Goal: Find specific page/section: Find specific page/section

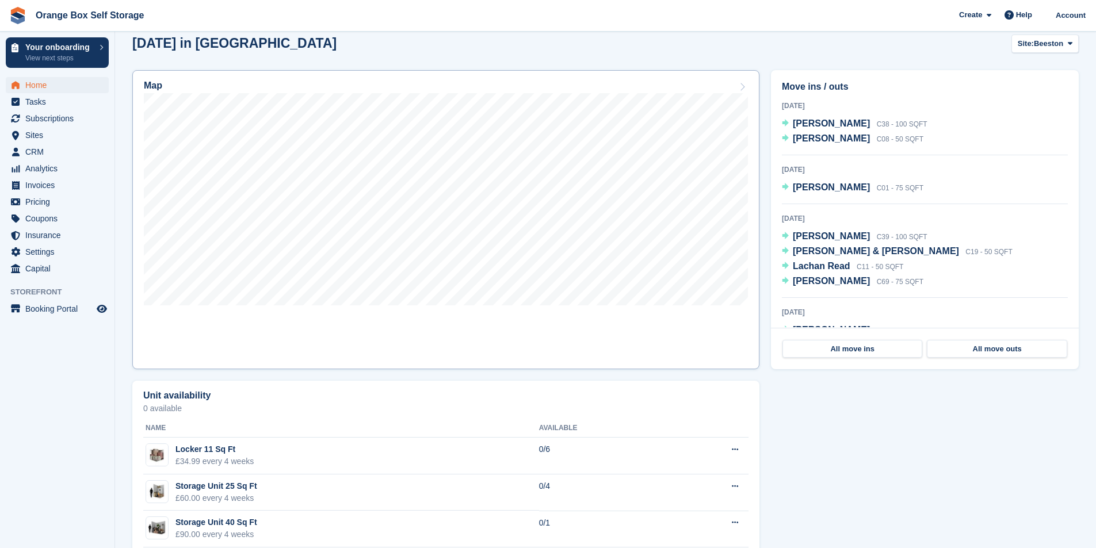
scroll to position [345, 0]
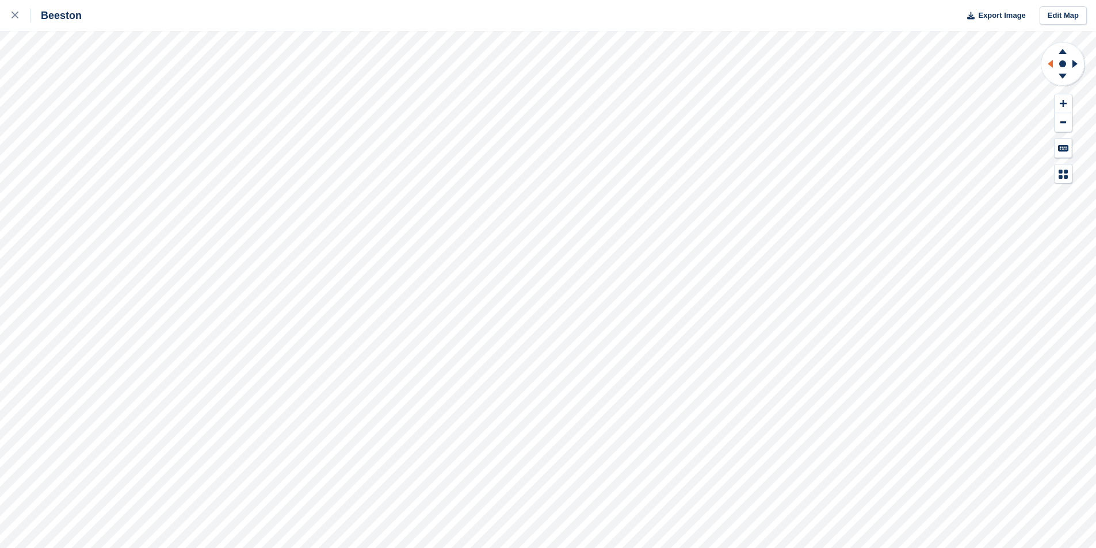
click at [1053, 64] on icon at bounding box center [1050, 64] width 5 height 8
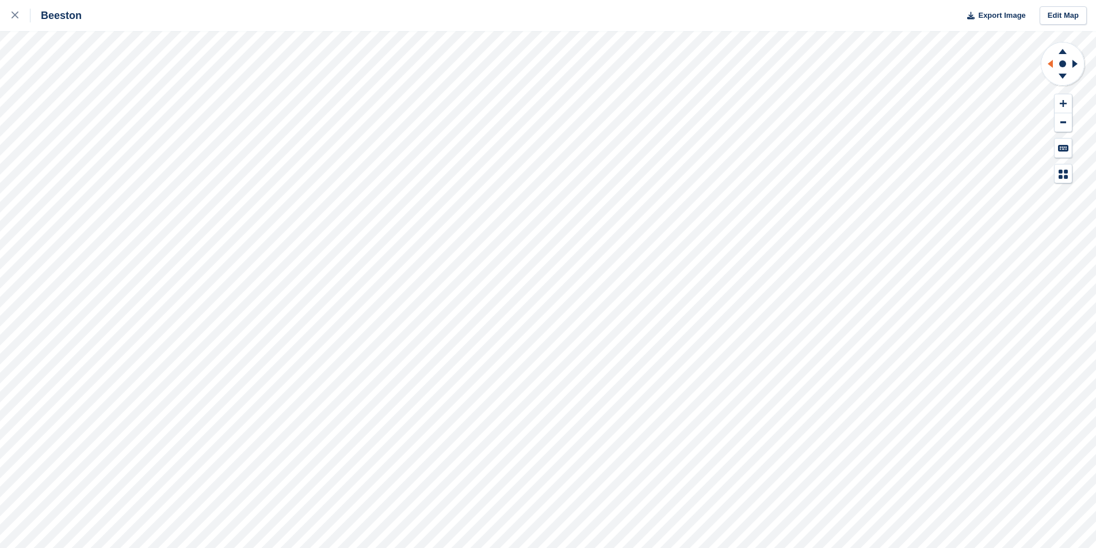
click at [1053, 64] on icon at bounding box center [1050, 64] width 5 height 8
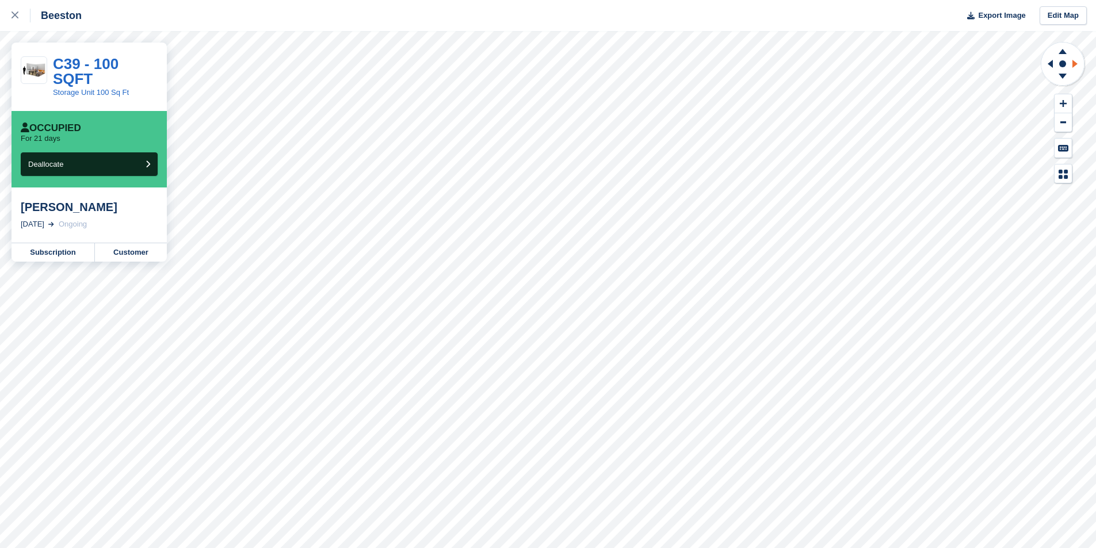
click at [1075, 66] on icon at bounding box center [1074, 64] width 5 height 8
click at [1052, 64] on icon at bounding box center [1050, 64] width 5 height 8
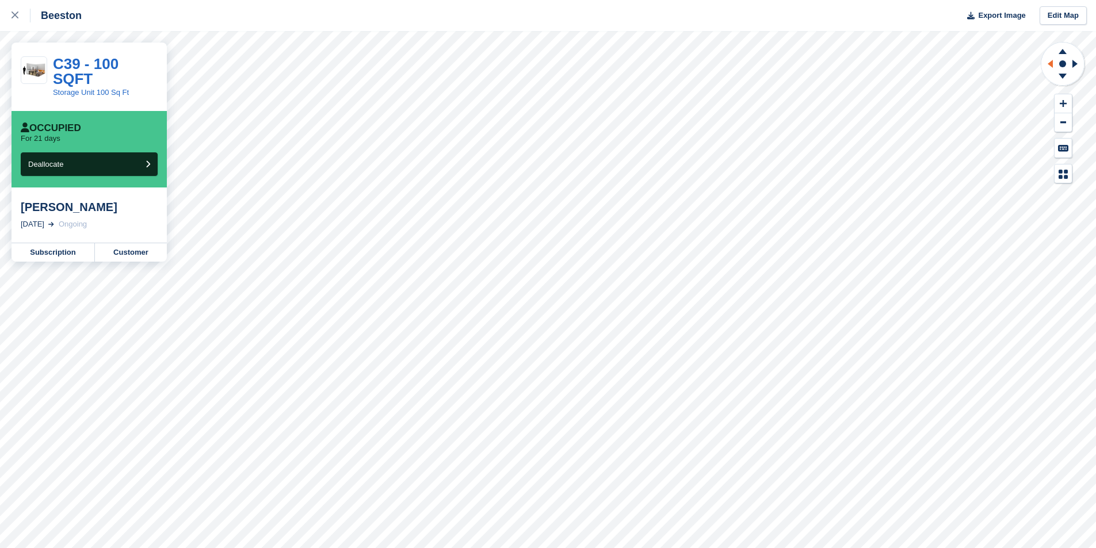
click at [1052, 64] on icon at bounding box center [1050, 64] width 5 height 8
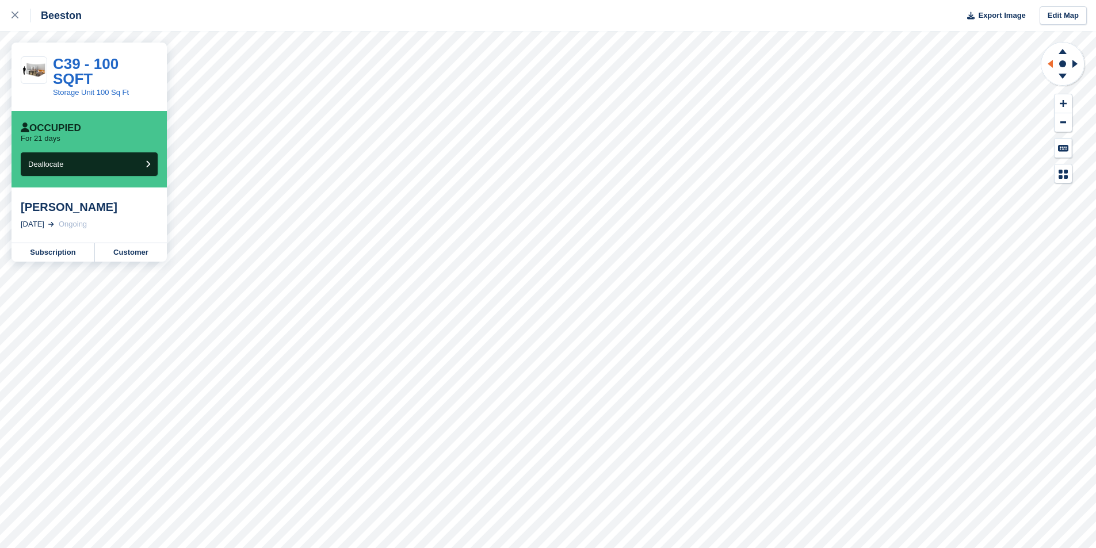
click at [1052, 64] on icon at bounding box center [1050, 64] width 5 height 8
click at [1051, 65] on icon at bounding box center [1050, 64] width 5 height 8
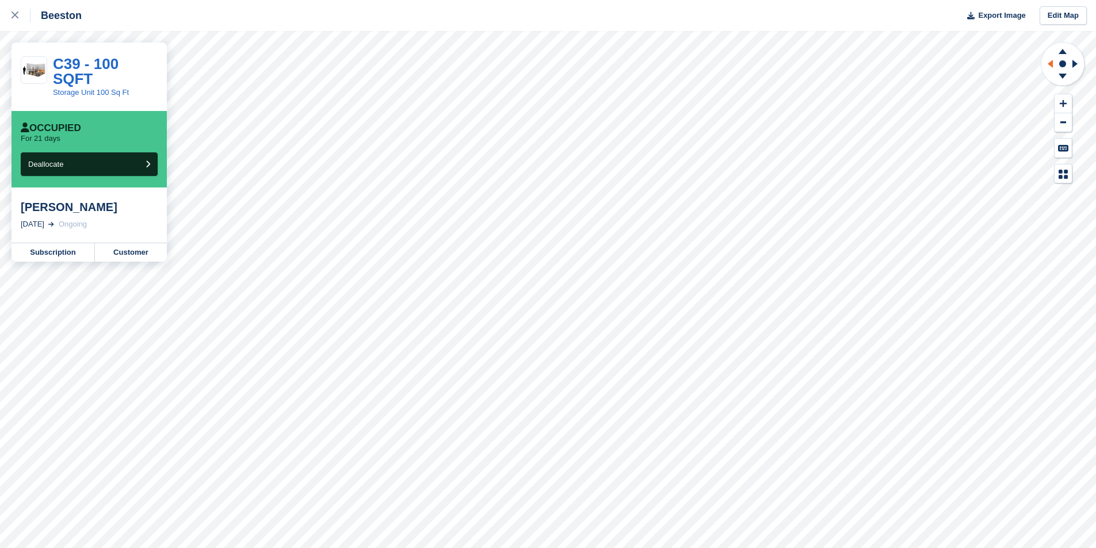
click at [1051, 65] on icon at bounding box center [1050, 64] width 5 height 8
click at [1063, 77] on icon at bounding box center [1063, 76] width 8 height 5
click at [1064, 74] on icon at bounding box center [1063, 76] width 8 height 5
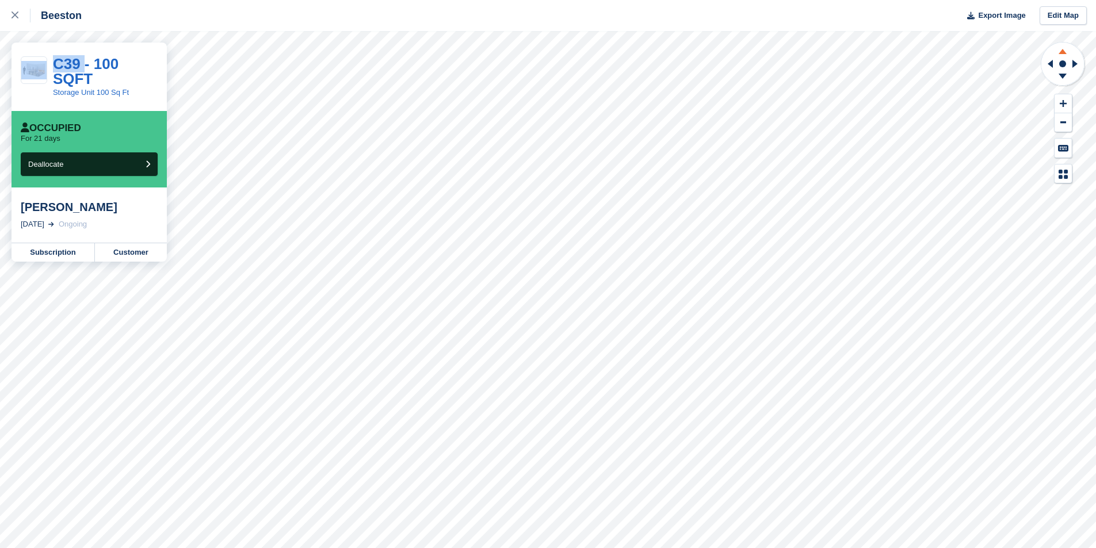
click at [1063, 52] on icon at bounding box center [1063, 51] width 8 height 5
click at [1063, 53] on icon at bounding box center [1063, 51] width 8 height 5
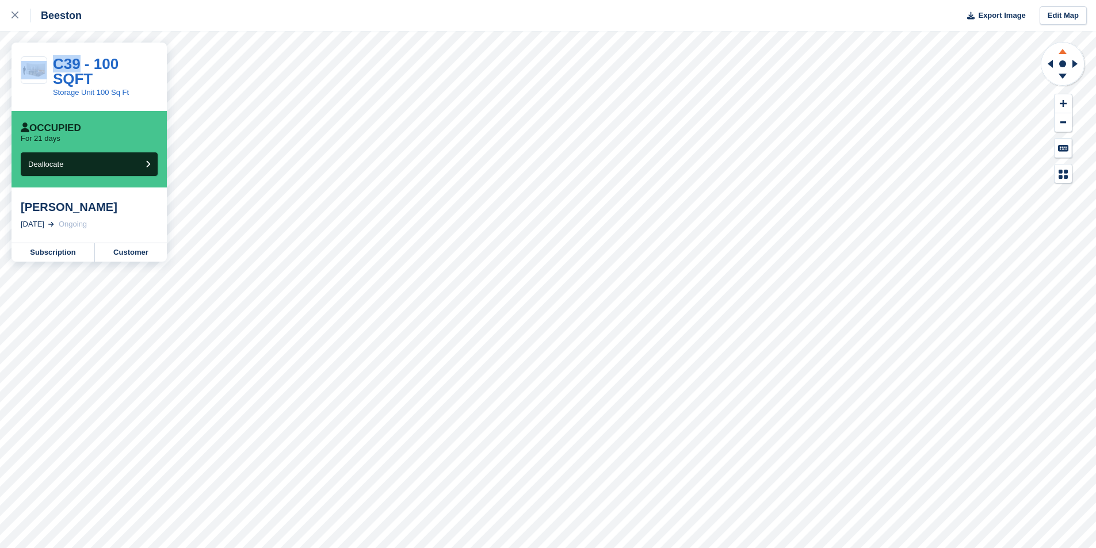
click at [1063, 53] on icon at bounding box center [1063, 51] width 8 height 5
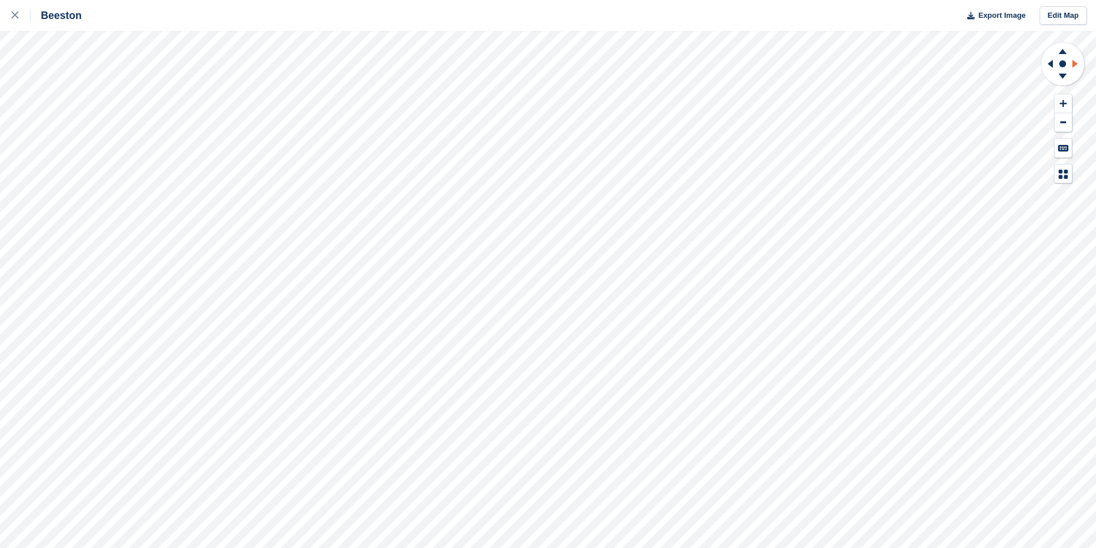
click at [1079, 60] on icon at bounding box center [1077, 64] width 14 height 30
click at [1052, 62] on icon at bounding box center [1050, 64] width 5 height 8
click at [1051, 62] on icon at bounding box center [1050, 64] width 5 height 8
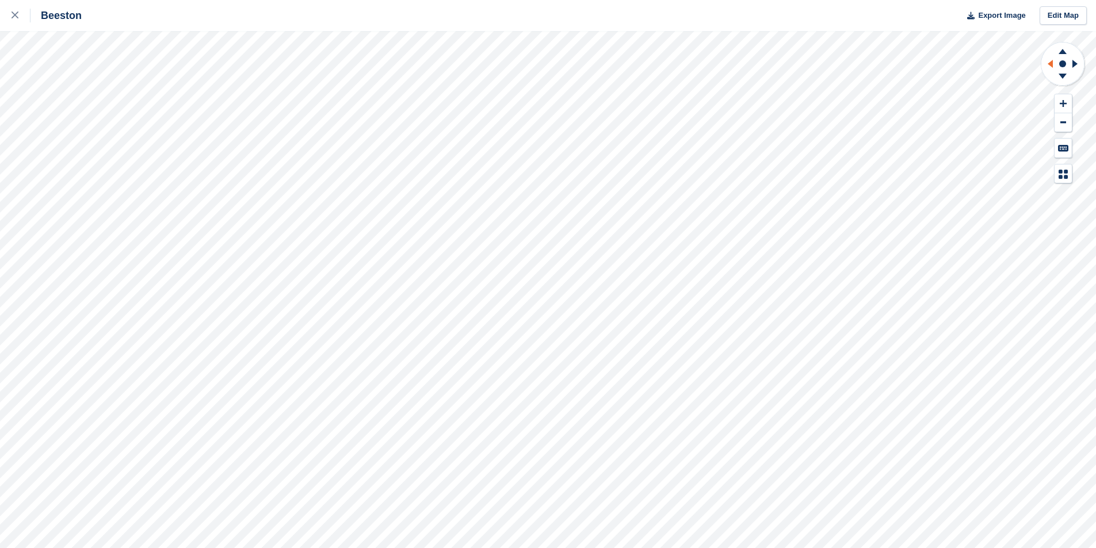
click at [1051, 62] on icon at bounding box center [1050, 64] width 5 height 8
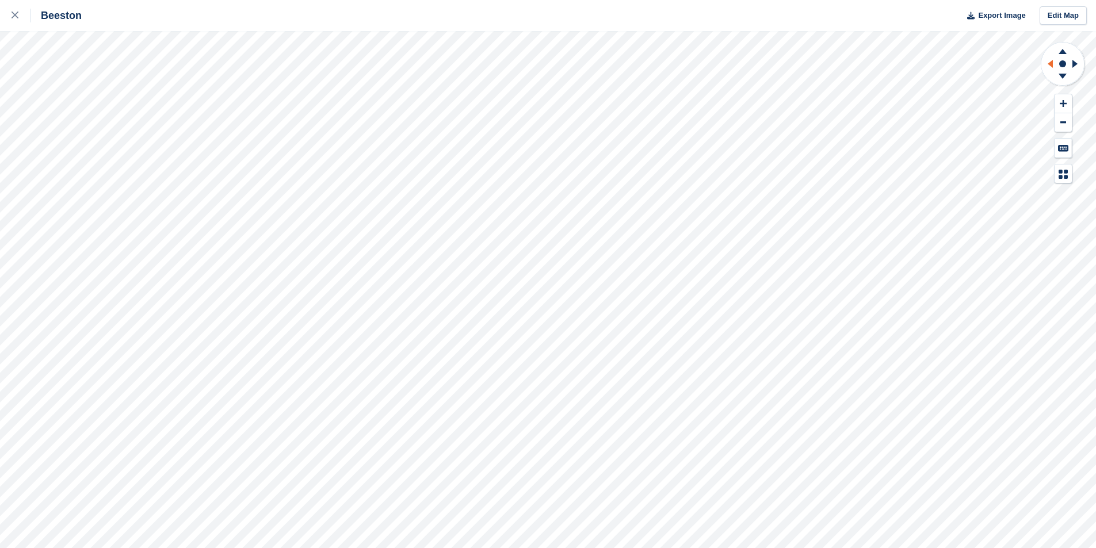
click at [1051, 62] on icon at bounding box center [1050, 64] width 5 height 8
click at [1062, 51] on icon at bounding box center [1063, 51] width 8 height 5
